Goal: Task Accomplishment & Management: Manage account settings

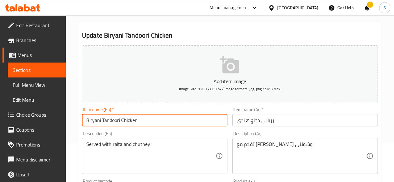
scroll to position [39, 0]
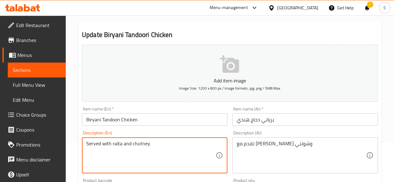
drag, startPoint x: 164, startPoint y: 151, endPoint x: 21, endPoint y: 148, distance: 142.5
paste textarea "Biryani Rice, Tandoor Chicken, Tandoor Masala, Tomato, Onion, Mint Chutney"
type textarea "Biryani Rice, Tandoor Chicken, Tandoor Masala, Tomato, Onion, Mint Chutney"
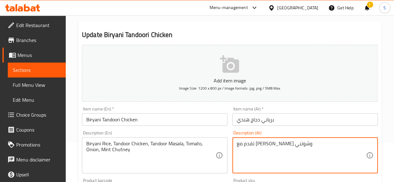
drag, startPoint x: 298, startPoint y: 142, endPoint x: 225, endPoint y: 131, distance: 74.0
paste textarea "[PERSON_NAME]، دجاج تندوري، ماسالا تندوري، طماطم، بصل، صلصة النعناع"
type textarea "أرز برياني، دجاج تندوري، ماسالا تندوري، طماطم، بصل، صلصة النعناع"
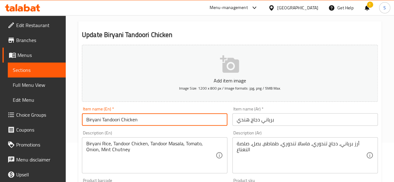
drag, startPoint x: 165, startPoint y: 118, endPoint x: 65, endPoint y: 112, distance: 100.4
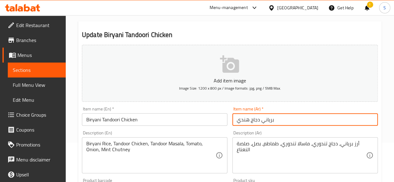
drag, startPoint x: 277, startPoint y: 122, endPoint x: 215, endPoint y: 122, distance: 61.9
click at [215, 122] on div "Add item image Image Size: 1200 x 800 px / Image formats: jpg, png / 5MB Max. I…" at bounding box center [229, 176] width 301 height 268
paste input "تندور"
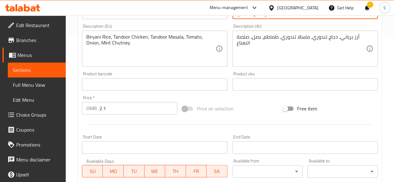
scroll to position [146, 0]
type input "برياني دجاج تندوري"
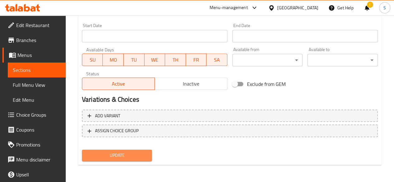
click at [131, 154] on span "Update" at bounding box center [117, 155] width 60 height 8
click at [127, 155] on span "Update" at bounding box center [117, 155] width 60 height 8
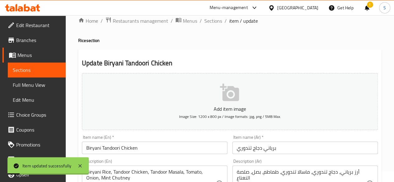
scroll to position [0, 0]
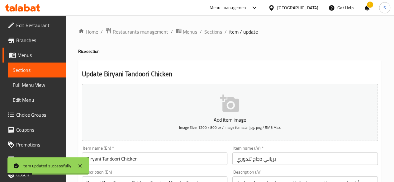
click at [188, 29] on span "Menus" at bounding box center [190, 31] width 14 height 7
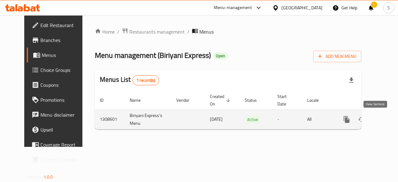
click at [388, 119] on icon "enhanced table" at bounding box center [391, 119] width 7 height 7
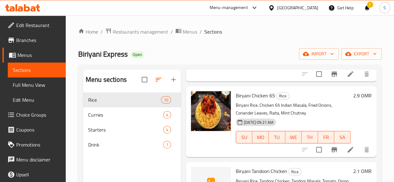
scroll to position [165, 0]
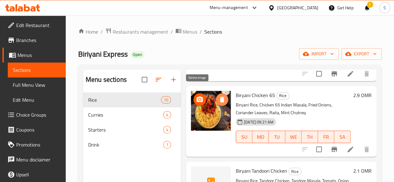
click at [218, 96] on icon "delete image" at bounding box center [221, 99] width 7 height 7
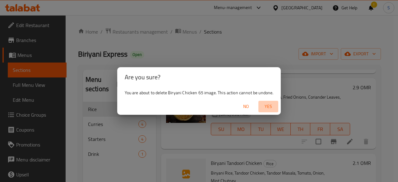
click at [266, 106] on span "Yes" at bounding box center [268, 107] width 15 height 8
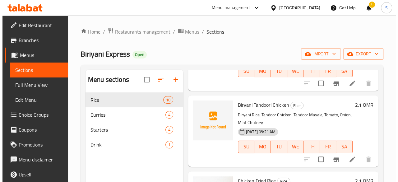
scroll to position [231, 0]
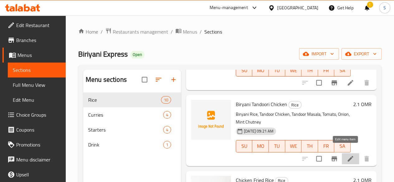
click at [347, 155] on icon at bounding box center [349, 158] width 7 height 7
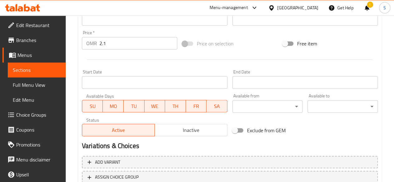
scroll to position [257, 0]
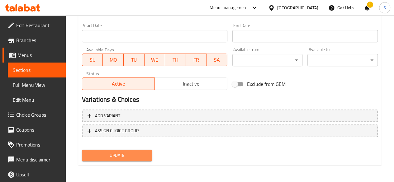
click at [115, 158] on span "Update" at bounding box center [117, 155] width 60 height 8
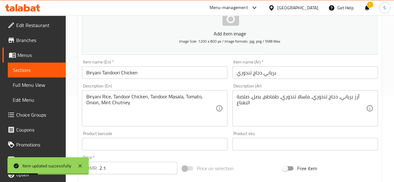
scroll to position [0, 0]
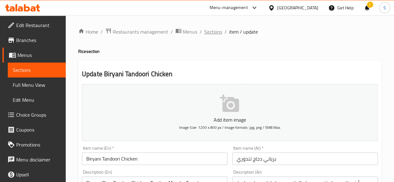
click at [216, 31] on span "Sections" at bounding box center [213, 31] width 18 height 7
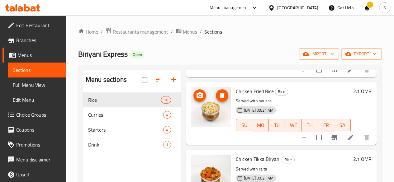
scroll to position [320, 0]
click at [218, 92] on icon "delete image" at bounding box center [221, 95] width 7 height 7
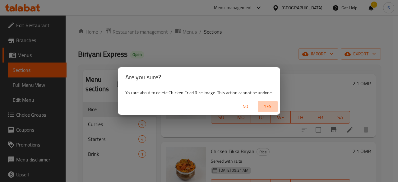
click at [267, 106] on span "Yes" at bounding box center [267, 107] width 15 height 8
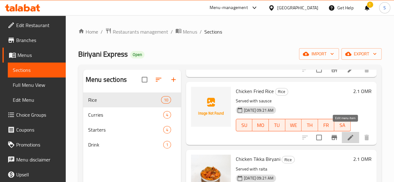
click at [347, 135] on icon at bounding box center [350, 138] width 6 height 6
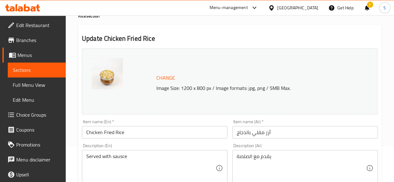
scroll to position [36, 0]
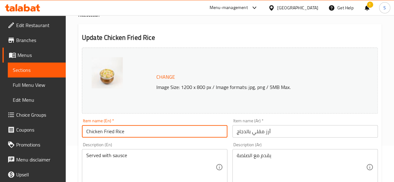
drag, startPoint x: 181, startPoint y: 134, endPoint x: 7, endPoint y: 137, distance: 174.2
paste input "Veg Biryani"
type input "Veg Biryani"
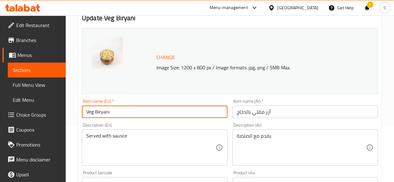
scroll to position [56, 0]
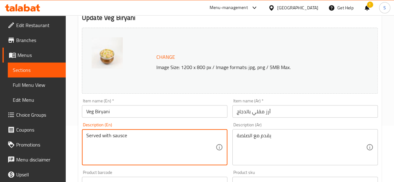
drag, startPoint x: 134, startPoint y: 136, endPoint x: 44, endPoint y: 128, distance: 91.2
paste textarea "[PERSON_NAME], Mixed Vegetables, Raita, Mint Chutney"
drag, startPoint x: 200, startPoint y: 135, endPoint x: 14, endPoint y: 136, distance: 186.3
click at [14, 136] on div "Edit Restaurant Branches Menus Sections Full Menu View Edit Menu Choice Groups …" at bounding box center [197, 175] width 394 height 433
type textarea "[PERSON_NAME], Mixed Vegetables, Raita, Mint Chutney"
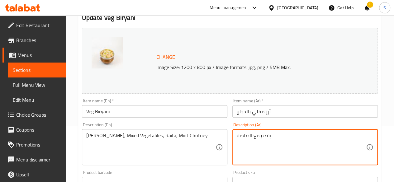
drag, startPoint x: 283, startPoint y: 140, endPoint x: 191, endPoint y: 136, distance: 91.9
paste textarea "أرز برياني، خضراوات مشكلة، رايتا، صلصة النعناع"
type textarea "أرز برياني، خضراوات مشكلة، رايتا، صلصة النعناع"
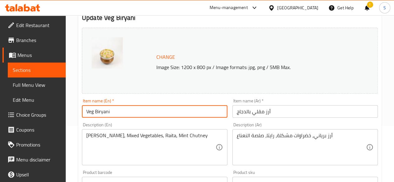
drag, startPoint x: 163, startPoint y: 115, endPoint x: 61, endPoint y: 112, distance: 102.4
click at [61, 112] on div "Edit Restaurant Branches Menus Sections Full Menu View Edit Menu Choice Groups …" at bounding box center [197, 175] width 394 height 433
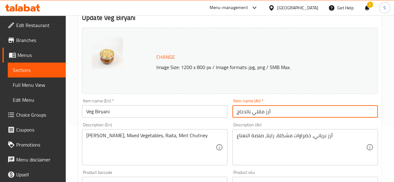
drag, startPoint x: 295, startPoint y: 111, endPoint x: 181, endPoint y: 94, distance: 115.0
click at [181, 94] on div "Change Image Size: 1200 x 800 px / Image formats: jpg, png / 5MB Max. Item name…" at bounding box center [229, 163] width 301 height 277
paste input "رياني نباتي"
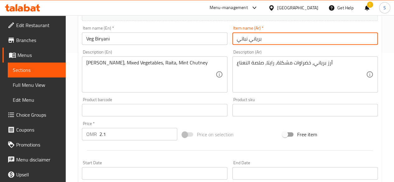
scroll to position [133, 0]
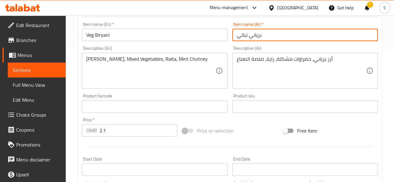
type input "برياني نباتي"
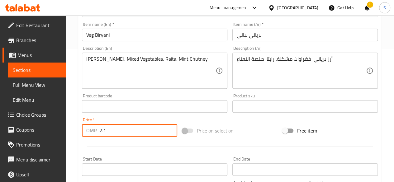
click at [150, 127] on input "2.1" at bounding box center [138, 130] width 78 height 12
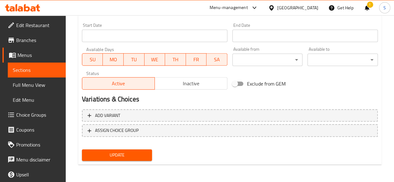
click at [125, 155] on span "Update" at bounding box center [117, 155] width 60 height 8
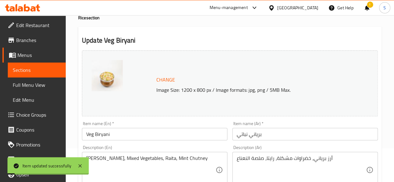
scroll to position [0, 0]
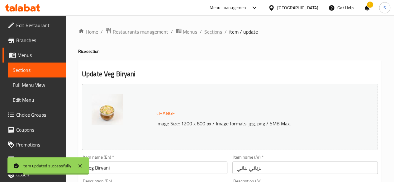
click at [215, 33] on span "Sections" at bounding box center [213, 31] width 18 height 7
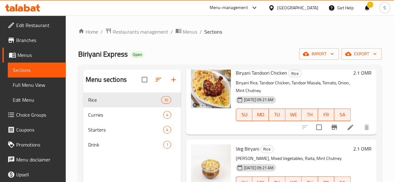
scroll to position [280, 0]
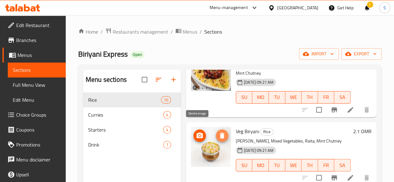
click at [220, 133] on icon "delete image" at bounding box center [222, 136] width 4 height 6
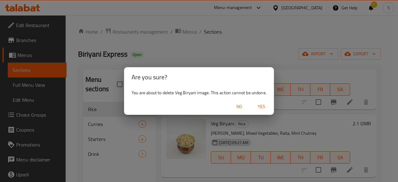
click at [257, 107] on span "Yes" at bounding box center [261, 107] width 15 height 8
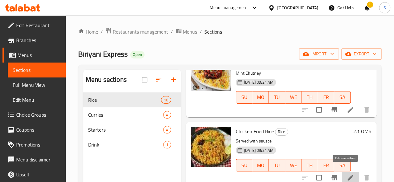
click at [347, 175] on icon at bounding box center [350, 178] width 6 height 6
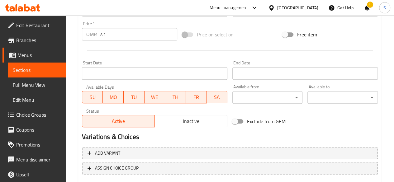
scroll to position [267, 0]
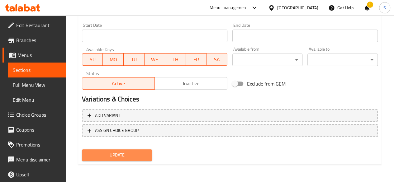
click at [137, 155] on span "Update" at bounding box center [117, 155] width 60 height 8
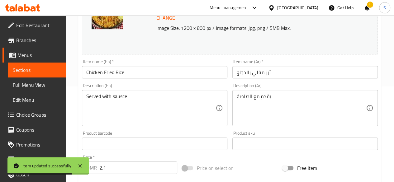
scroll to position [0, 0]
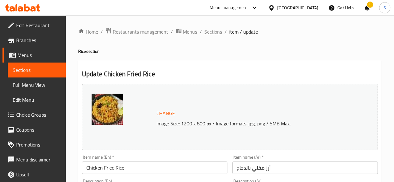
click at [208, 33] on span "Sections" at bounding box center [213, 31] width 18 height 7
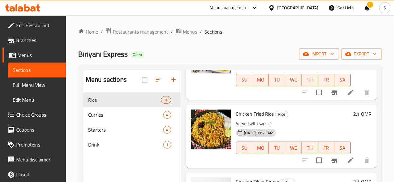
scroll to position [298, 0]
click at [347, 157] on li at bounding box center [349, 159] width 17 height 11
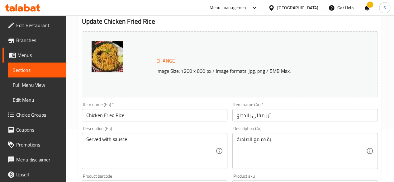
scroll to position [53, 0]
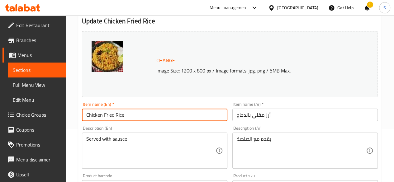
drag, startPoint x: 145, startPoint y: 117, endPoint x: 0, endPoint y: 112, distance: 145.4
click at [0, 112] on div "Edit Restaurant Branches Menus Sections Full Menu View Edit Menu Choice Groups …" at bounding box center [197, 178] width 394 height 433
paste input "Veg Biryani"
type input "Veg Biryani"
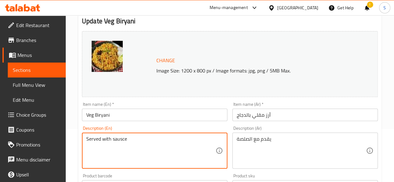
drag, startPoint x: 165, startPoint y: 140, endPoint x: 30, endPoint y: 149, distance: 134.7
paste textarea "[PERSON_NAME], Mixed Vegetables, Raita, Mint Chutney"
type textarea "[PERSON_NAME], Mixed Vegetables, Raita, Mint Chutney"
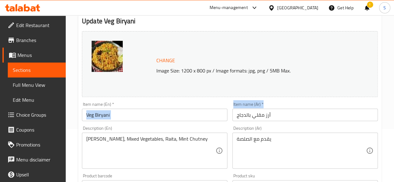
drag, startPoint x: 299, startPoint y: 106, endPoint x: 188, endPoint y: 119, distance: 112.5
click at [188, 119] on div "Change Image Size: 1200 x 800 px / Image formats: jpg, png / 5MB Max. Item name…" at bounding box center [229, 167] width 301 height 277
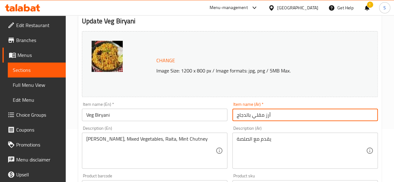
drag, startPoint x: 301, startPoint y: 118, endPoint x: 181, endPoint y: 113, distance: 119.9
click at [181, 113] on div "Change Image Size: 1200 x 800 px / Image formats: jpg, png / 5MB Max. Item name…" at bounding box center [229, 167] width 301 height 277
paste input "رياني نباتي"
type input "برياني نباتي"
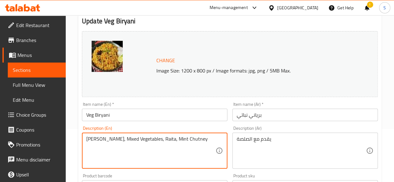
drag, startPoint x: 214, startPoint y: 136, endPoint x: 66, endPoint y: 138, distance: 147.8
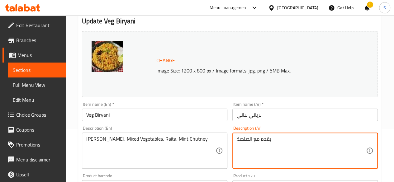
drag, startPoint x: 290, startPoint y: 143, endPoint x: 172, endPoint y: 142, distance: 118.2
paste textarea "أرز برياني، خضراوات مشكلة، رايتا، صلصة النعناع"
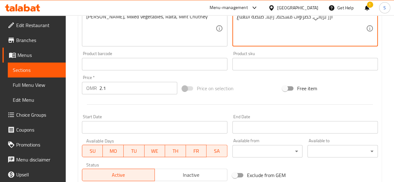
scroll to position [267, 0]
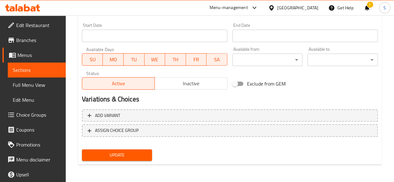
type textarea "أرز برياني، خضراوات مشكلة، رايتا، صلصة النعناع"
click at [110, 154] on span "Update" at bounding box center [117, 155] width 60 height 8
click at [120, 153] on span "Update" at bounding box center [117, 155] width 60 height 8
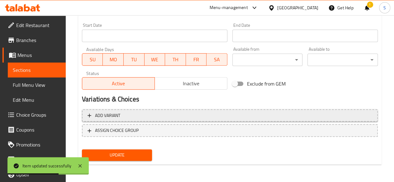
scroll to position [0, 0]
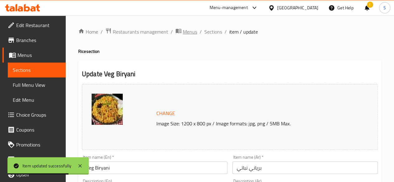
click at [188, 33] on span "Menus" at bounding box center [190, 31] width 14 height 7
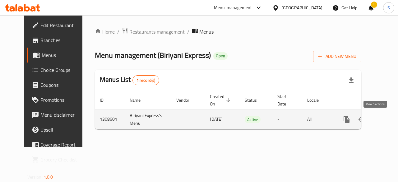
click at [388, 118] on icon "enhanced table" at bounding box center [391, 119] width 7 height 7
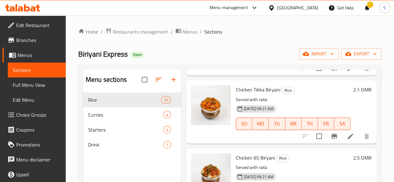
scroll to position [394, 0]
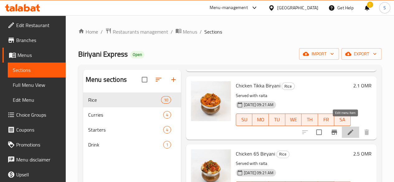
click at [346, 128] on icon at bounding box center [349, 131] width 7 height 7
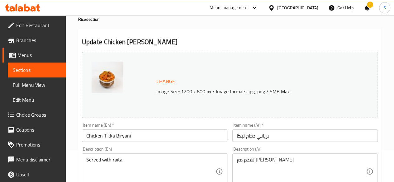
scroll to position [32, 0]
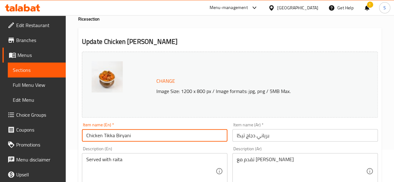
drag, startPoint x: 141, startPoint y: 135, endPoint x: 49, endPoint y: 133, distance: 91.8
paste input "Butter Chicken With Paratha"
type input "Butter Chicken With Paratha"
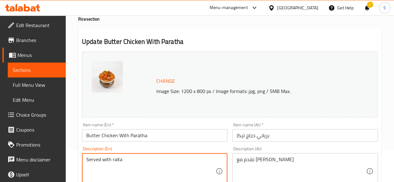
drag, startPoint x: 140, startPoint y: 160, endPoint x: 62, endPoint y: 160, distance: 78.4
paste textarea "Chicken, Yogurt Or Sour Cream For Marination, And A Flavorful Sauce Made With B…"
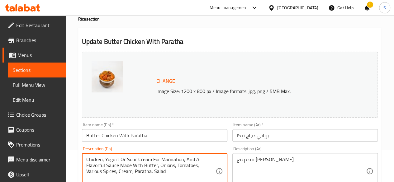
type textarea "Chicken, Yogurt Or Sour Cream For Marination, And A Flavorful Sauce Made With B…"
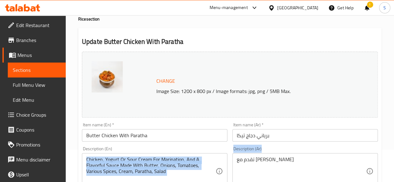
drag, startPoint x: 274, startPoint y: 155, endPoint x: 216, endPoint y: 164, distance: 59.2
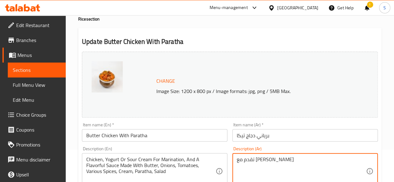
drag, startPoint x: 291, startPoint y: 160, endPoint x: 225, endPoint y: 163, distance: 66.0
paste textarea "جاج، زبادي أو كريمة حامضة للتتبيل، وصلصة لذيذة مصنوعة من الزبدة والبصل والطماطم…"
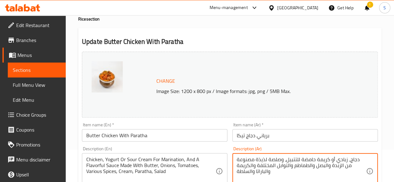
type textarea "دجاج، زبادي أو كريمة حامضة للتتبيل، وصلصة لذيذة مصنوعة من الزبدة والبصل والطماط…"
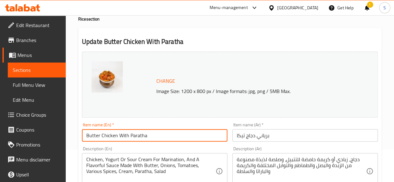
drag, startPoint x: 164, startPoint y: 134, endPoint x: 67, endPoint y: 135, distance: 96.8
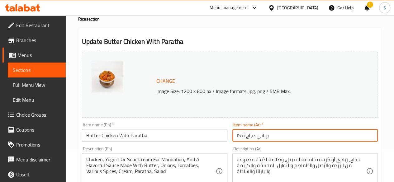
drag, startPoint x: 284, startPoint y: 136, endPoint x: 169, endPoint y: 136, distance: 115.1
paste input "جاج بالزبدة مع البرات"
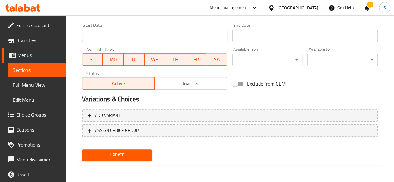
scroll to position [198, 0]
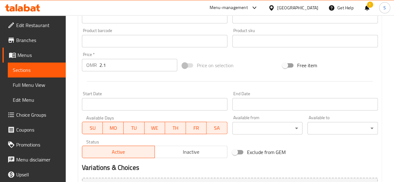
type input "دجاج بالزبدة مع البراتا"
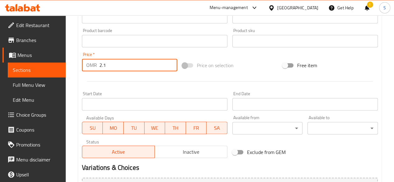
drag, startPoint x: 123, startPoint y: 62, endPoint x: 40, endPoint y: 51, distance: 82.8
click at [40, 51] on div "Edit Restaurant Branches Menus Sections Full Menu View Edit Menu Choice Groups …" at bounding box center [197, 33] width 394 height 433
paste input "400"
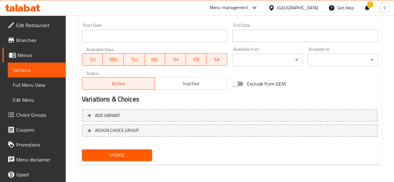
type input "2.4"
click at [105, 156] on span "Update" at bounding box center [117, 155] width 60 height 8
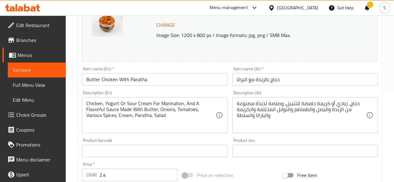
scroll to position [0, 0]
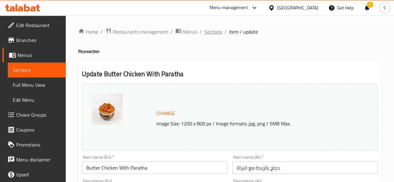
click at [209, 29] on span "Sections" at bounding box center [213, 31] width 18 height 7
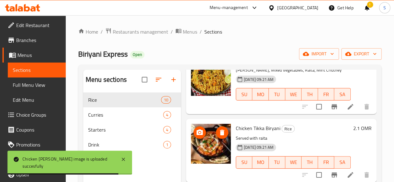
scroll to position [352, 0]
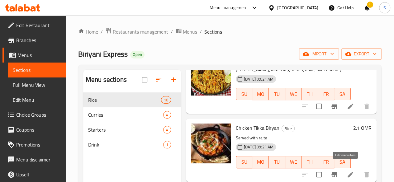
click at [346, 171] on icon at bounding box center [349, 174] width 7 height 7
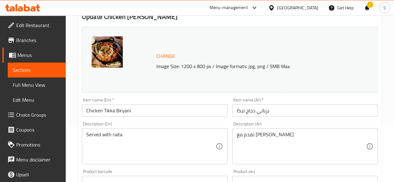
scroll to position [59, 0]
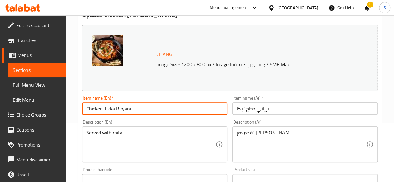
drag, startPoint x: 152, startPoint y: 111, endPoint x: 44, endPoint y: 111, distance: 107.9
click at [44, 111] on div "Edit Restaurant Branches Menus Sections Full Menu View Edit Menu Choice Groups …" at bounding box center [197, 172] width 394 height 433
paste input "OMR 2.400"
type input "O"
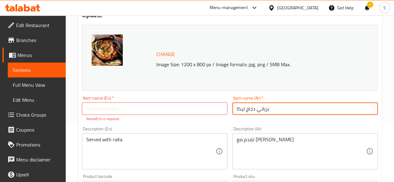
drag, startPoint x: 284, startPoint y: 110, endPoint x: 188, endPoint y: 100, distance: 96.7
click at [188, 100] on div "Change Image Size: 1200 x 800 px / Image formats: jpg, png / 5MB Max. Item name…" at bounding box center [229, 164] width 301 height 284
paste input "جاج بالزبدة مع البرات"
type input "دجاج بالزبدة مع البراتا"
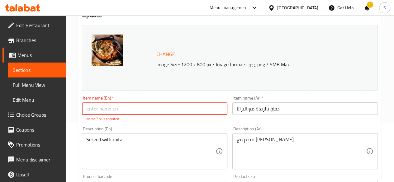
click at [142, 114] on input "text" at bounding box center [154, 108] width 145 height 12
paste input "Butter Chicken With Paratha"
type input "Butter Chicken With Paratha"
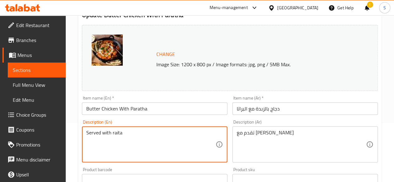
drag, startPoint x: 139, startPoint y: 134, endPoint x: 63, endPoint y: 138, distance: 76.3
paste textarea "Chicken, Yogurt Or Sour Cream For Marination, And A Flavorful Sauce Made With B…"
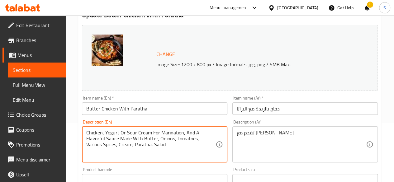
type textarea "Chicken, Yogurt Or Sour Cream For Marination, And A Flavorful Sauce Made With B…"
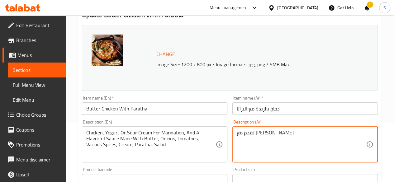
drag, startPoint x: 284, startPoint y: 130, endPoint x: 195, endPoint y: 131, distance: 89.0
paste textarea "جاج، زبادي أو كريمة حامضة للتتبيل، وصلصة لذيذة مصنوعة من الزبدة والبصل والطماطم…"
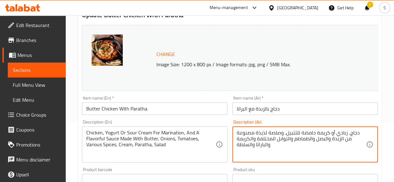
type textarea "دجاج، زبادي أو كريمة حامضة للتتبيل، وصلصة لذيذة مصنوعة من الزبدة والبصل والطماط…"
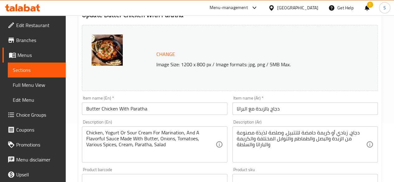
click at [146, 119] on div "Description (En) Chicken, Yogurt Or Sour Cream For Marination, And A Flavorful …" at bounding box center [154, 141] width 150 height 48
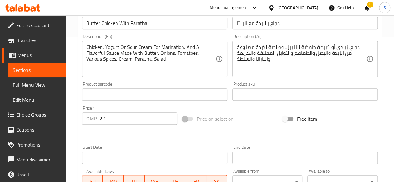
scroll to position [145, 0]
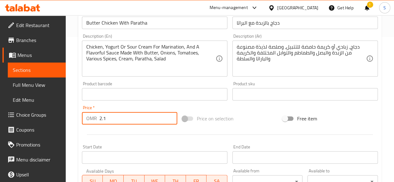
drag, startPoint x: 131, startPoint y: 118, endPoint x: 50, endPoint y: 120, distance: 81.2
click at [50, 120] on div "Edit Restaurant Branches Menus Sections Full Menu View Edit Menu Choice Groups …" at bounding box center [197, 86] width 394 height 433
type input "2.4"
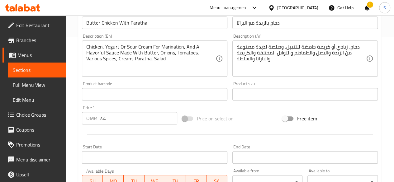
click at [98, 134] on hr at bounding box center [230, 134] width 286 height 0
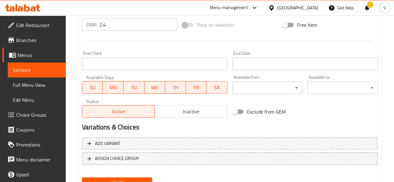
scroll to position [267, 0]
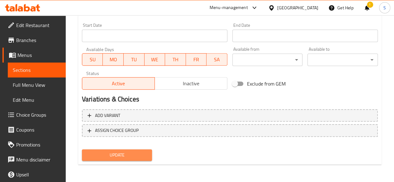
click at [95, 154] on span "Update" at bounding box center [117, 155] width 60 height 8
click at [121, 156] on span "Update" at bounding box center [117, 155] width 60 height 8
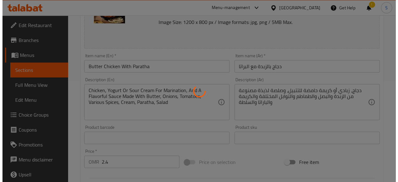
scroll to position [0, 0]
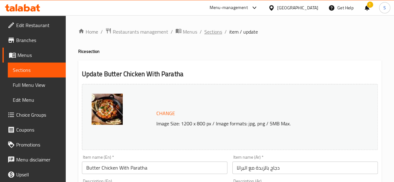
click at [212, 34] on span "Sections" at bounding box center [213, 31] width 18 height 7
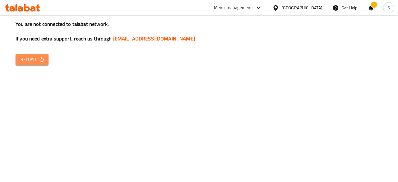
click at [25, 60] on span "Reload" at bounding box center [32, 60] width 23 height 8
